Goal: Transaction & Acquisition: Purchase product/service

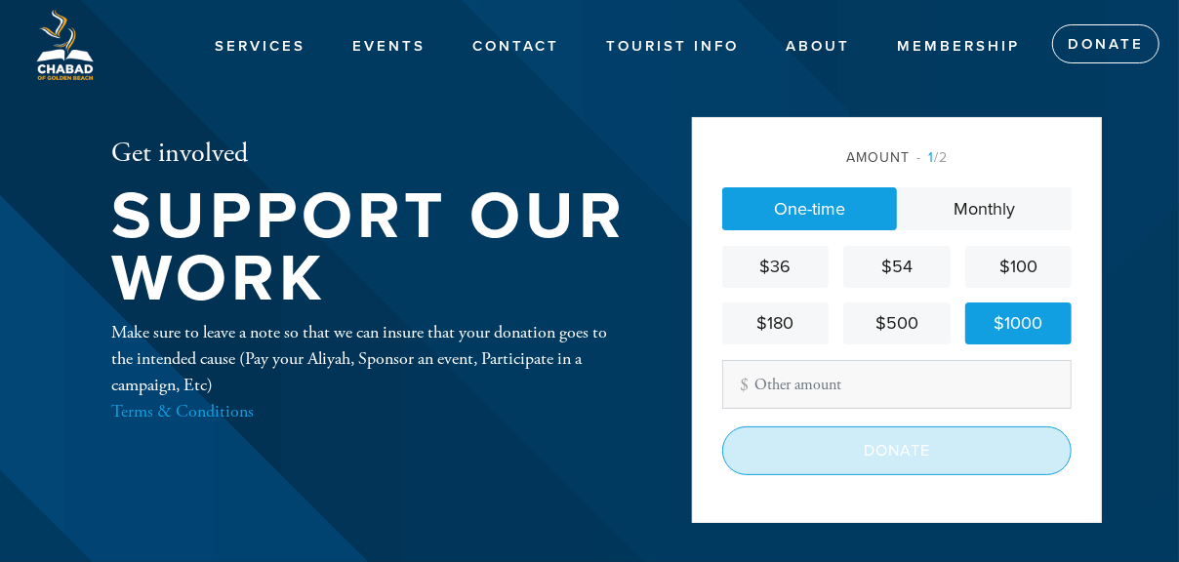
click at [918, 452] on input "Donate" at bounding box center [896, 451] width 349 height 49
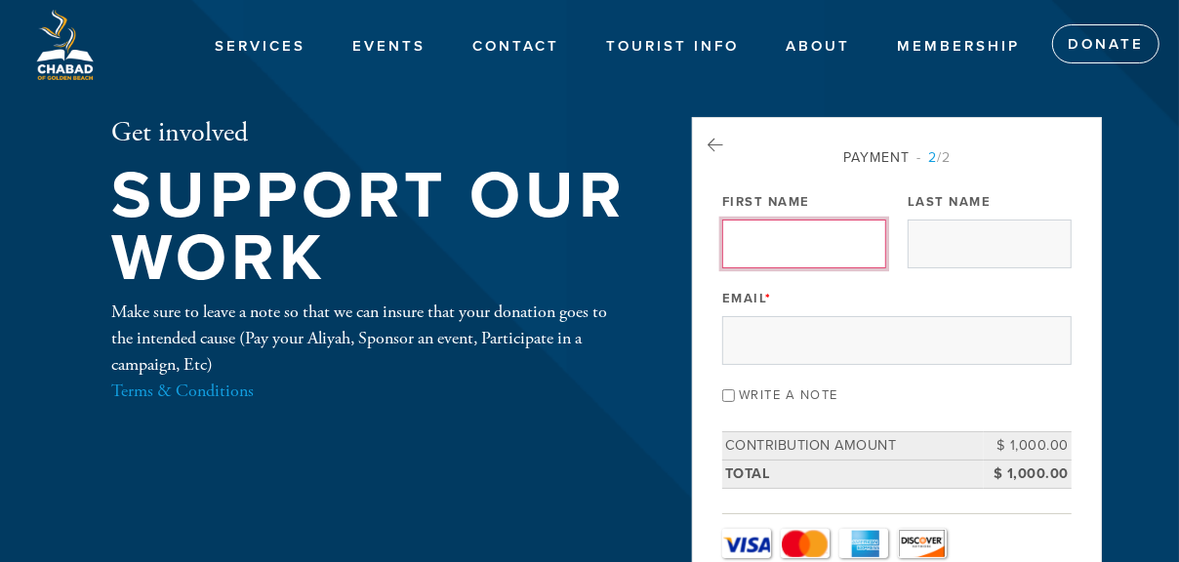
click at [771, 245] on input "First Name" at bounding box center [804, 244] width 164 height 49
type input "[PERSON_NAME]"
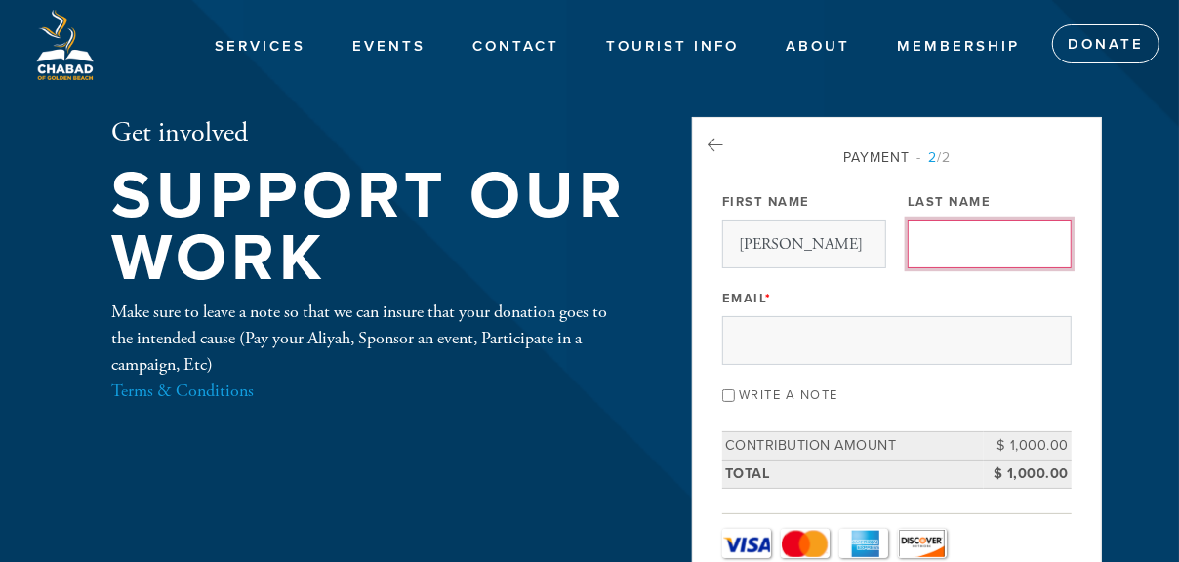
type input "AMSELLEM"
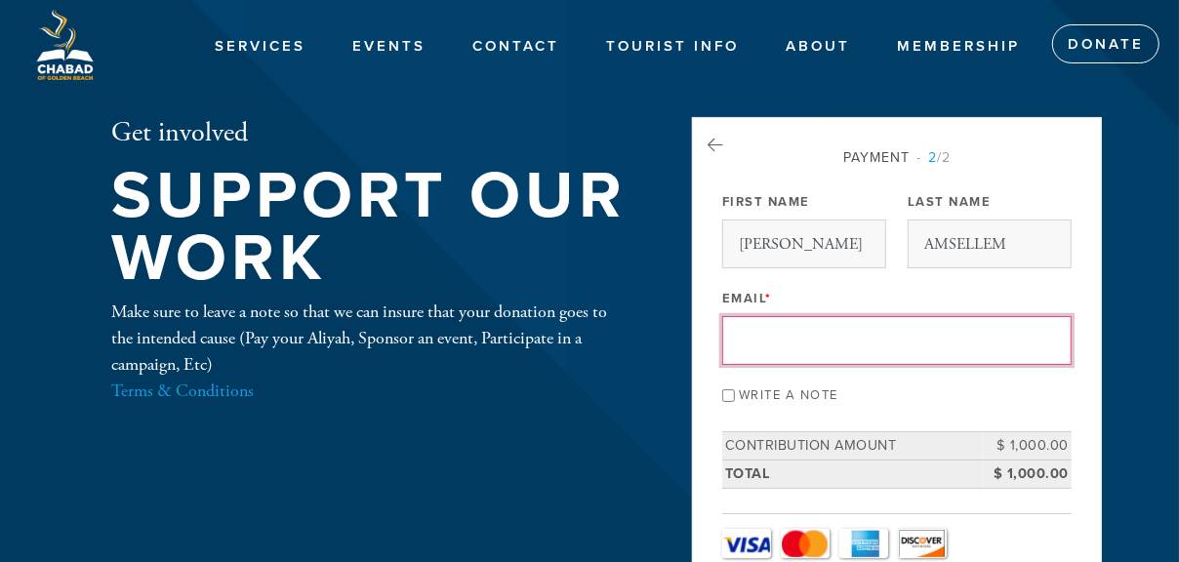
type input "[EMAIL_ADDRESS][DOMAIN_NAME]"
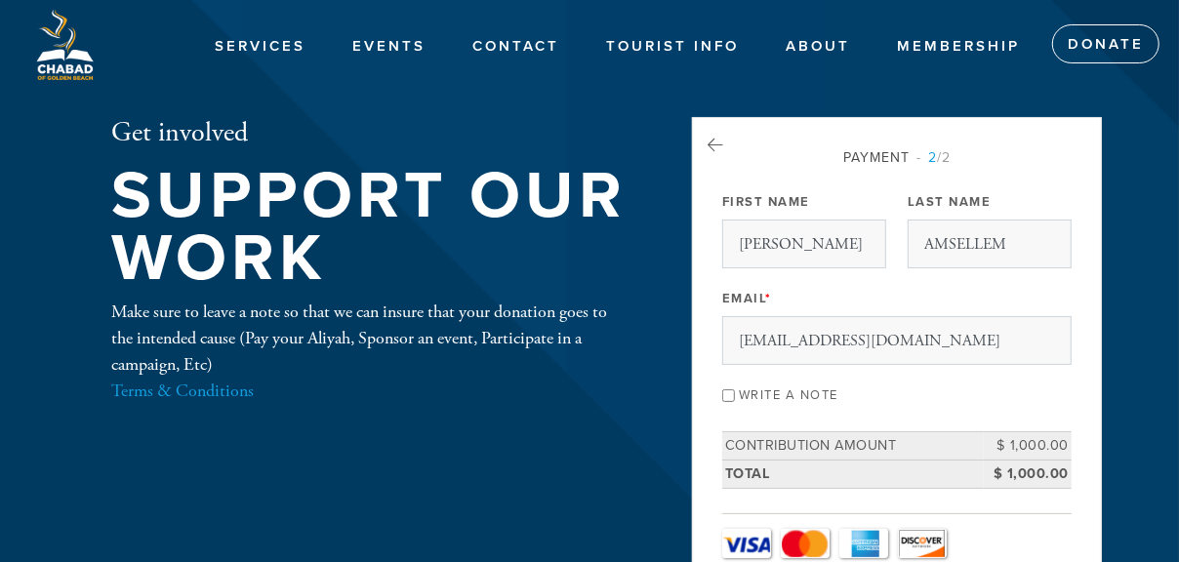
click at [725, 393] on input "Write a note" at bounding box center [728, 396] width 13 height 13
checkbox input "true"
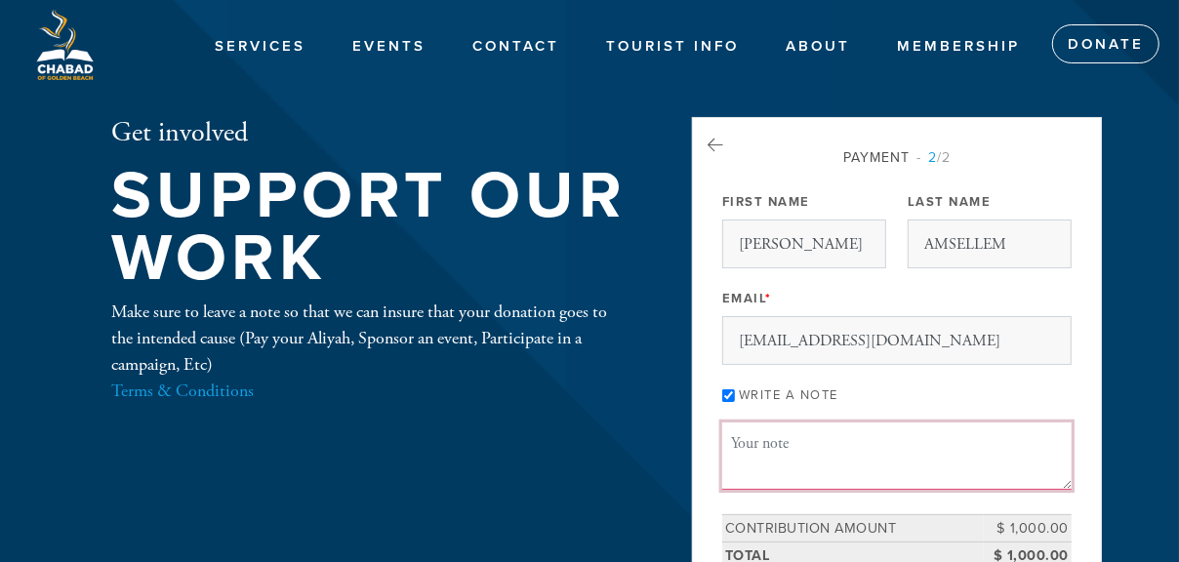
click at [763, 443] on textarea "Message or dedication" at bounding box center [896, 456] width 349 height 66
paste textarea "לעילוי נשמתה של [PERSON_NAME] בת לדיציה"
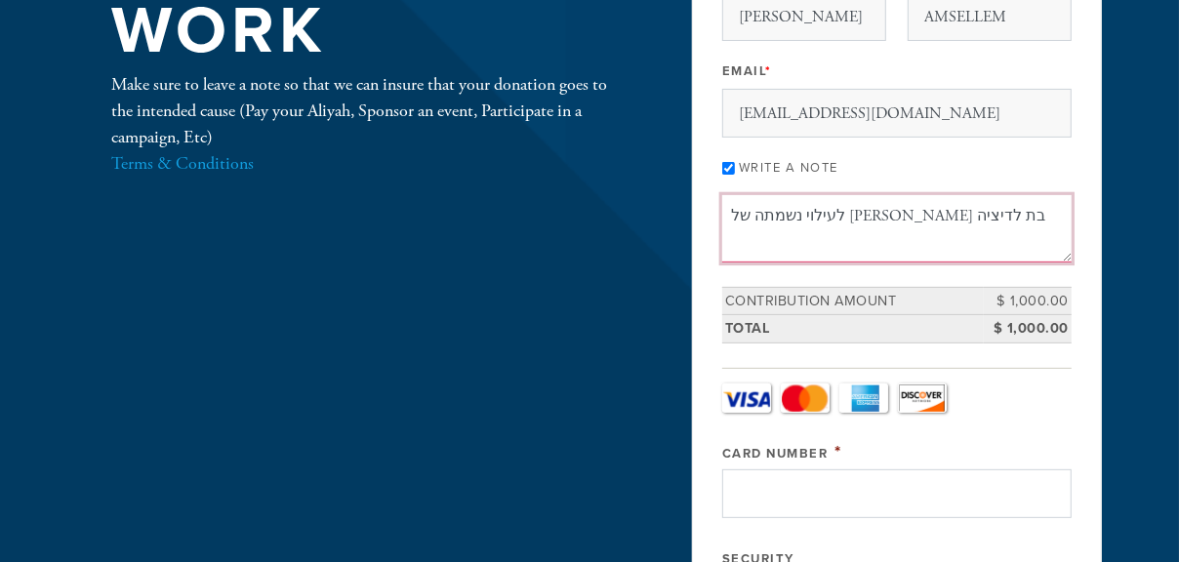
type textarea "לעילוי נשמתה של [PERSON_NAME] בת לדיציה"
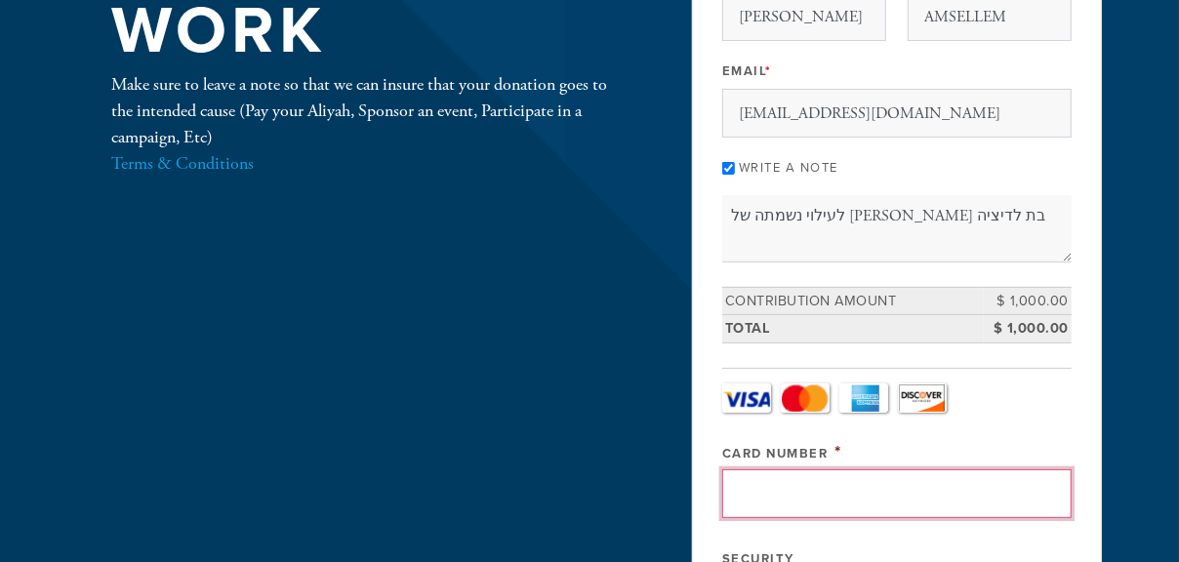
click at [764, 495] on input "Card Number" at bounding box center [896, 494] width 349 height 49
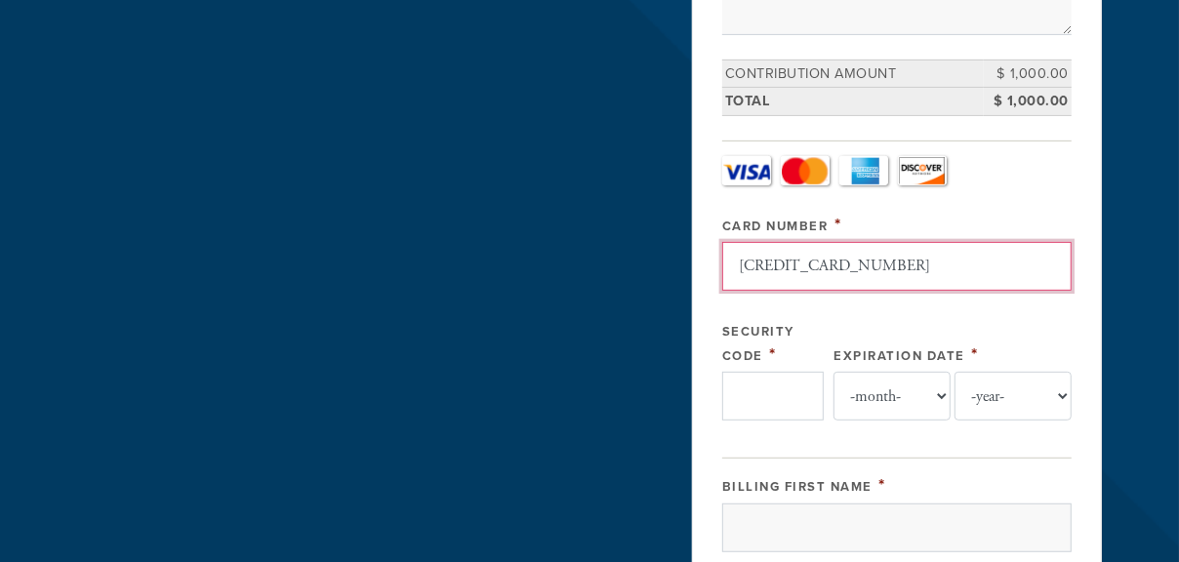
type input "[CREDIT_CARD_NUMBER]"
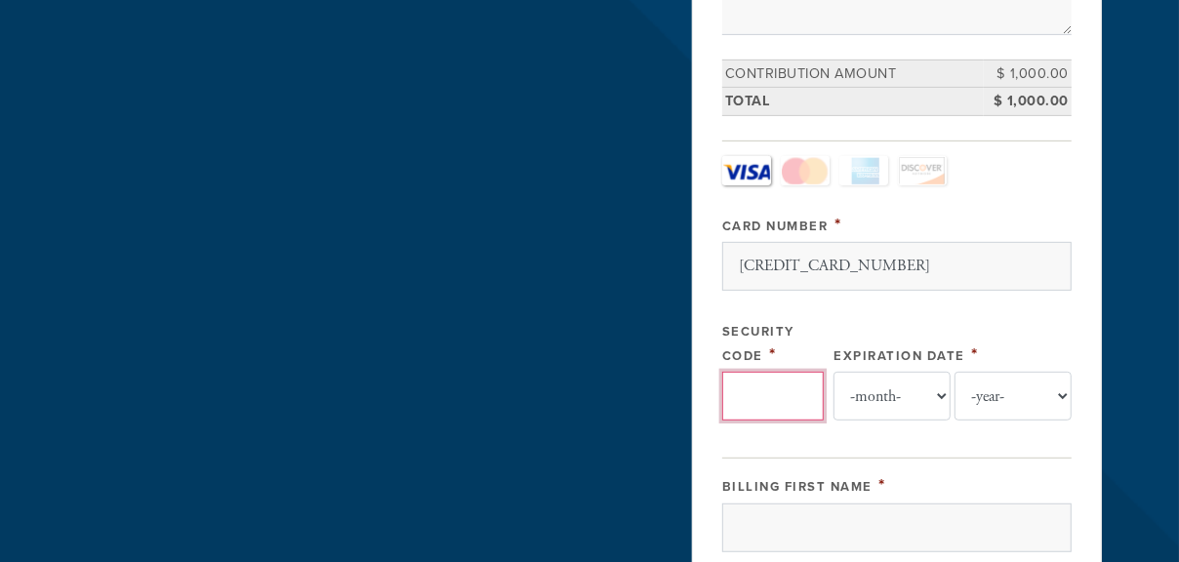
click at [768, 395] on input "Security Code" at bounding box center [773, 396] width 102 height 49
type input "545"
click at [883, 386] on select "-month- 01 02 03 04 05 06 07 08 09 10 11 12" at bounding box center [892, 396] width 117 height 49
select select "6"
click at [834, 372] on select "-month- 01 02 03 04 05 06 07 08 09 10 11 12" at bounding box center [892, 396] width 117 height 49
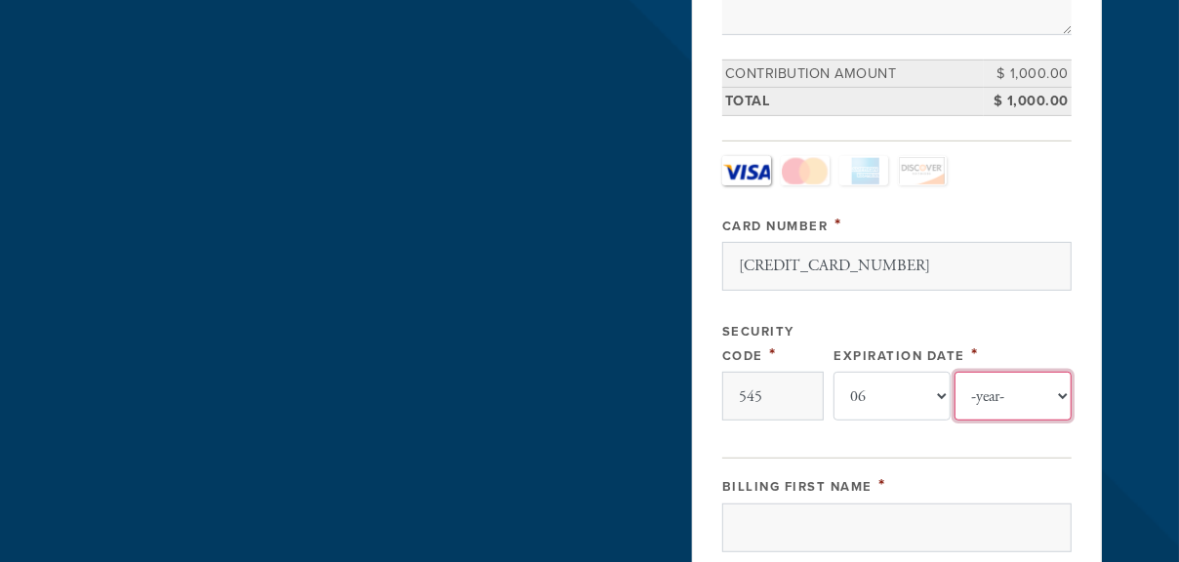
click at [1002, 391] on select "-year- 2025 2026 2027 2028 2029 2030 2031 2032 2033 2034 2035" at bounding box center [1013, 396] width 117 height 49
select select "2029"
click at [955, 372] on select "-year- 2025 2026 2027 2028 2029 2030 2031 2032 2033 2034 2035" at bounding box center [1013, 396] width 117 height 49
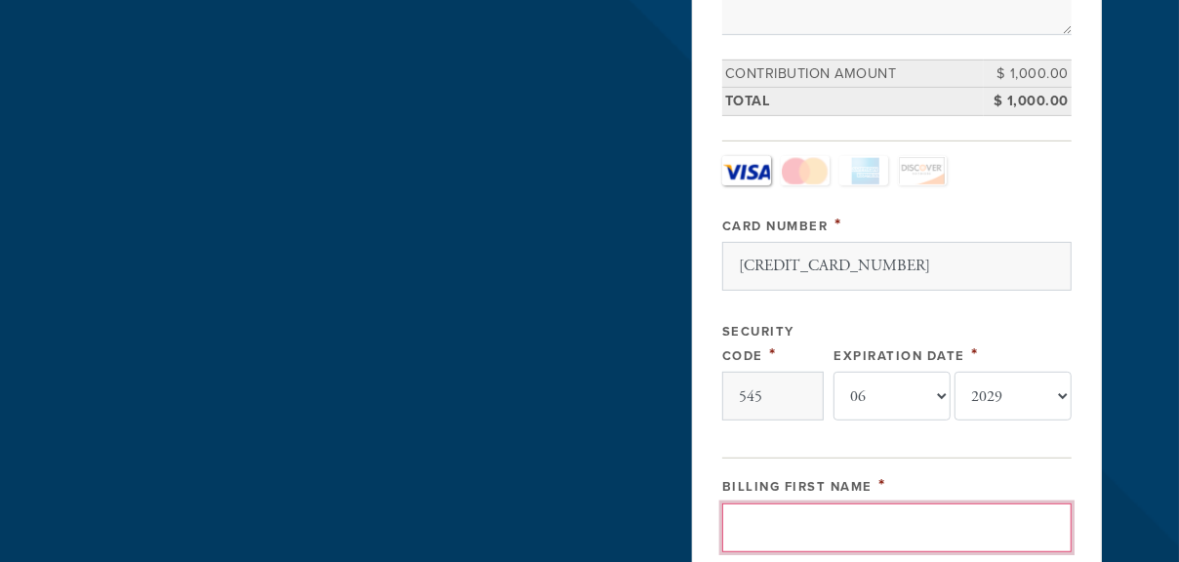
click at [759, 517] on input "Billing First Name" at bounding box center [896, 528] width 349 height 49
type input "[PERSON_NAME]"
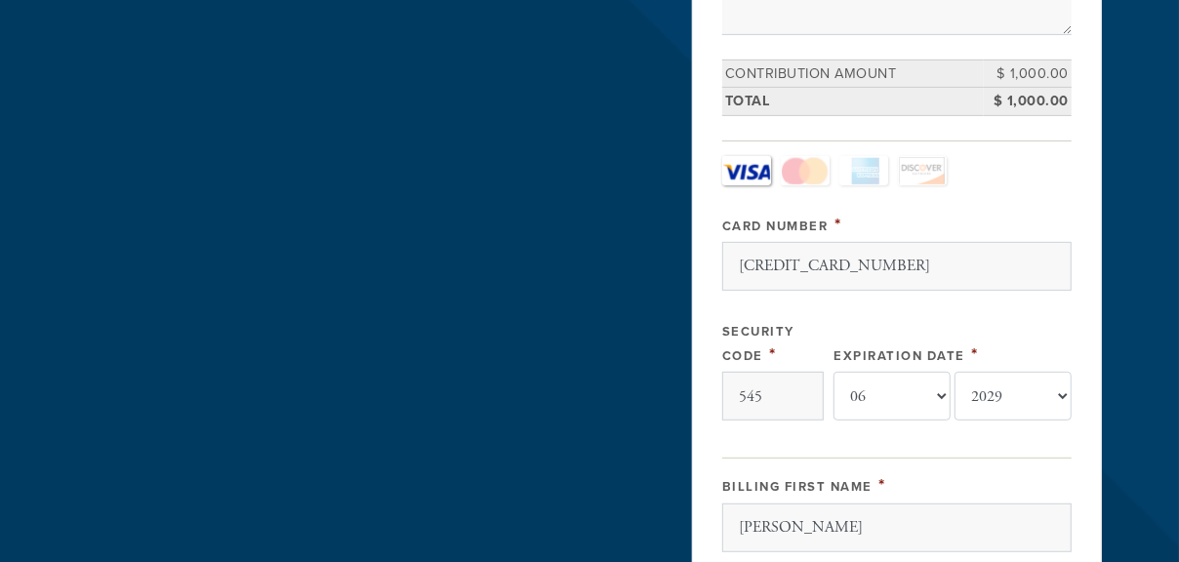
type input "AMSELLEM"
type input "[STREET_ADDRESS][PERSON_NAME] SPA209"
type input "[GEOGRAPHIC_DATA]"
type input "33160"
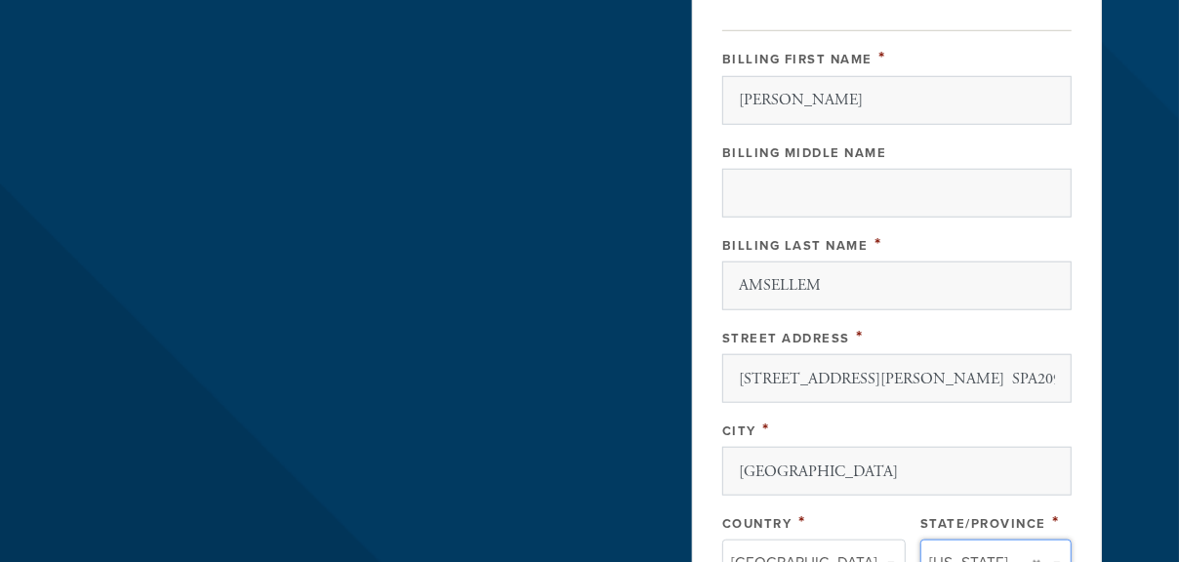
scroll to position [1338, 0]
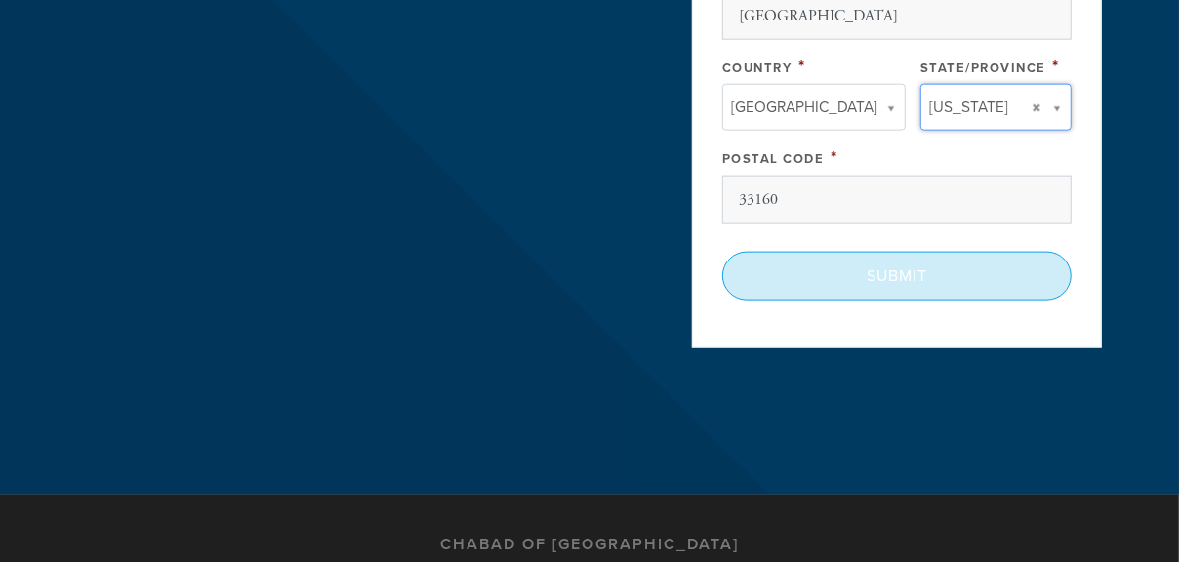
click at [899, 266] on input "Submit" at bounding box center [896, 276] width 349 height 49
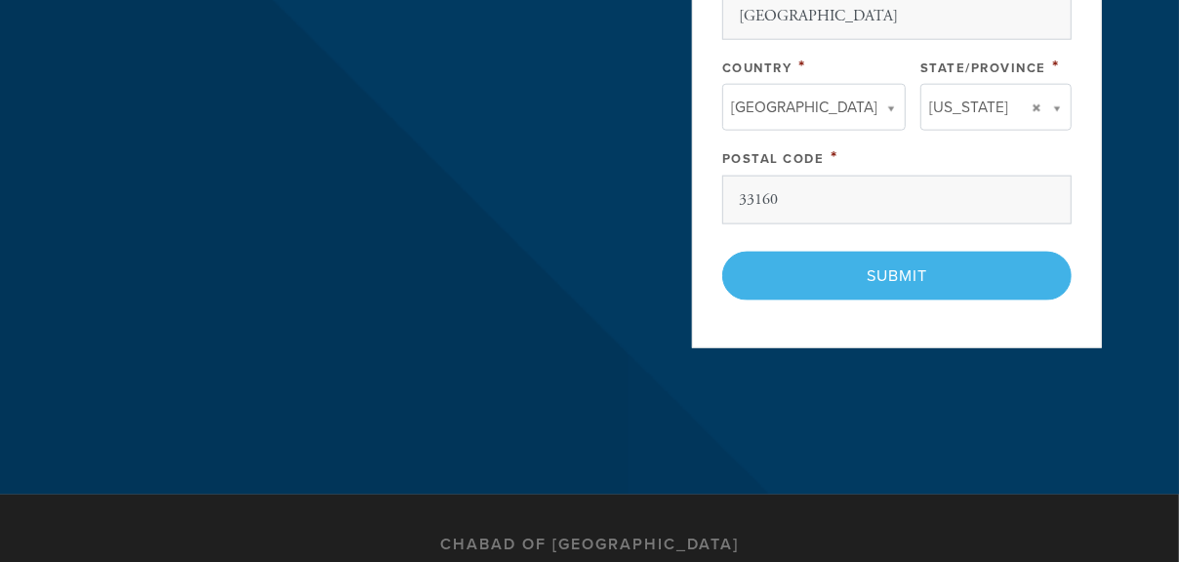
click at [899, 266] on div "< Previous Page Submit" at bounding box center [896, 276] width 349 height 49
